Goal: Task Accomplishment & Management: Manage account settings

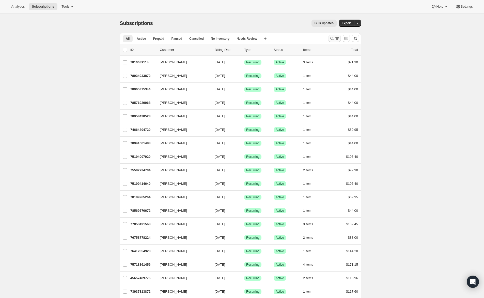
click at [334, 38] on icon "Search and filter results" at bounding box center [332, 38] width 5 height 5
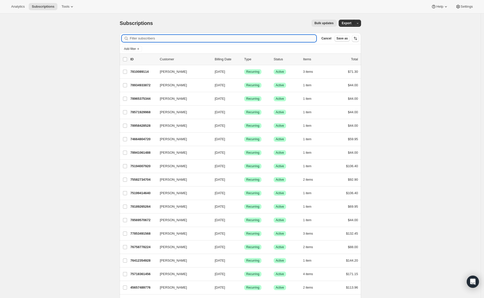
click at [263, 39] on input "Filter subscribers" at bounding box center [223, 38] width 187 height 7
paste input "[PERSON_NAME]"
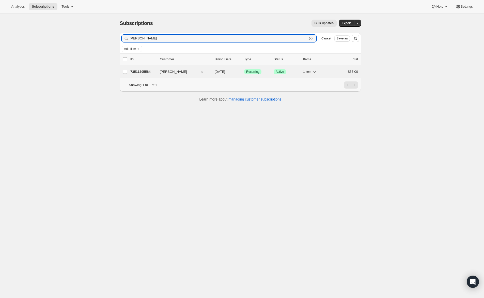
type input "[PERSON_NAME]"
click at [173, 70] on span "[PERSON_NAME]" at bounding box center [173, 71] width 27 height 5
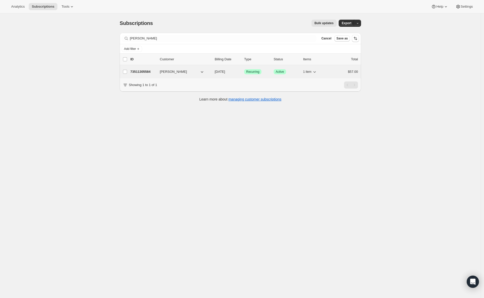
click at [172, 71] on span "[PERSON_NAME]" at bounding box center [173, 71] width 27 height 5
click at [169, 71] on span "[PERSON_NAME]" at bounding box center [173, 71] width 27 height 5
click at [175, 72] on span "[PERSON_NAME]" at bounding box center [173, 71] width 27 height 5
click at [173, 72] on span "[PERSON_NAME]" at bounding box center [173, 71] width 27 height 5
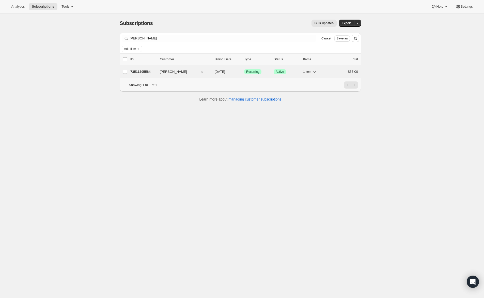
click at [147, 71] on p "73511305584" at bounding box center [142, 71] width 25 height 5
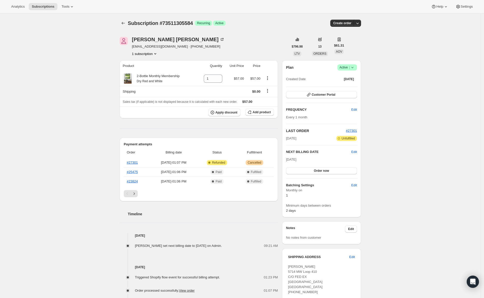
click at [355, 68] on icon at bounding box center [352, 67] width 5 height 5
click at [347, 85] on span "Cancel subscription" at bounding box center [346, 86] width 29 height 4
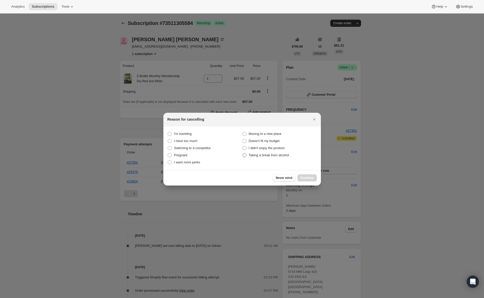
click at [243, 155] on span ":rbu:" at bounding box center [244, 155] width 4 height 4
click at [243, 153] on alcohol "Taking a break from alcohol" at bounding box center [242, 153] width 0 height 0
radio alcohol "true"
click at [305, 178] on span "Continue" at bounding box center [307, 178] width 13 height 4
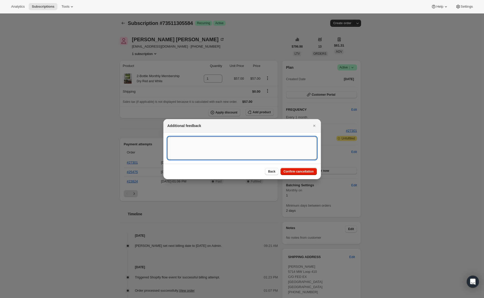
click at [219, 140] on textarea ":rbu:" at bounding box center [241, 147] width 149 height 23
click at [240, 142] on textarea "He is a [DEMOGRAPHIC_DATA] client, he doesnt drink" at bounding box center [241, 147] width 149 height 23
type textarea "He is a [DEMOGRAPHIC_DATA] client, he doesnt drink enough wine"
click at [306, 170] on span "Confirm cancellation" at bounding box center [299, 171] width 30 height 4
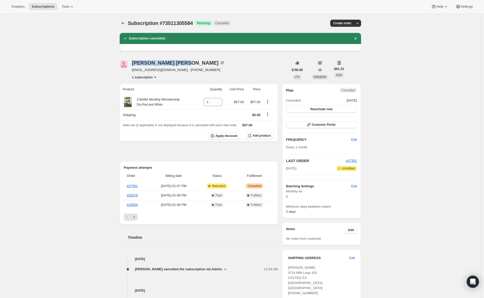
drag, startPoint x: 132, startPoint y: 62, endPoint x: 161, endPoint y: 59, distance: 29.2
click at [161, 59] on div "[PERSON_NAME] [EMAIL_ADDRESS][DOMAIN_NAME] · [PHONE_NUMBER] 1 subscription $796…" at bounding box center [238, 246] width 245 height 388
copy div "[PERSON_NAME]"
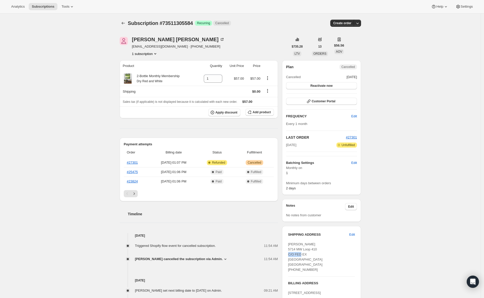
drag, startPoint x: 296, startPoint y: 254, endPoint x: 319, endPoint y: 252, distance: 23.9
click at [319, 252] on div "[PERSON_NAME] 5714 MW Loop 410 C/O FED EX [GEOGRAPHIC_DATA] [GEOGRAPHIC_DATA] […" at bounding box center [321, 256] width 67 height 30
drag, startPoint x: 304, startPoint y: 251, endPoint x: 309, endPoint y: 251, distance: 5.3
click at [309, 251] on span "[PERSON_NAME] 5714 MW Loop 410 C/O FED EX [GEOGRAPHIC_DATA] [GEOGRAPHIC_DATA] […" at bounding box center [305, 256] width 34 height 29
click at [25, 235] on div "Subscription #73511305584. This page is ready Subscription #73511305584 Success…" at bounding box center [240, 228] width 481 height 431
